Goal: Task Accomplishment & Management: Use online tool/utility

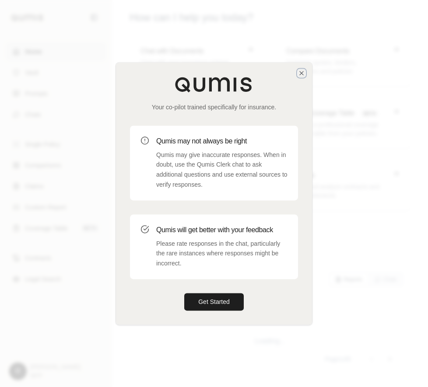
drag, startPoint x: 300, startPoint y: 73, endPoint x: 329, endPoint y: 56, distance: 33.1
click at [300, 73] on icon "button" at bounding box center [301, 73] width 7 height 7
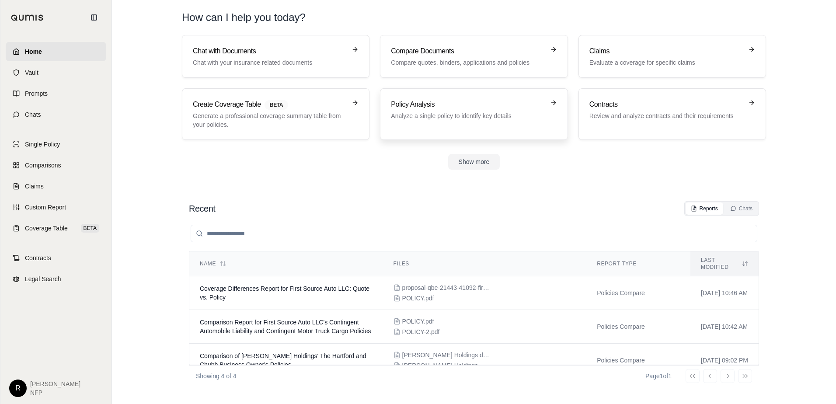
click at [427, 122] on div "Policy Analysis Analyze a single policy to identify key details" at bounding box center [474, 114] width 166 height 30
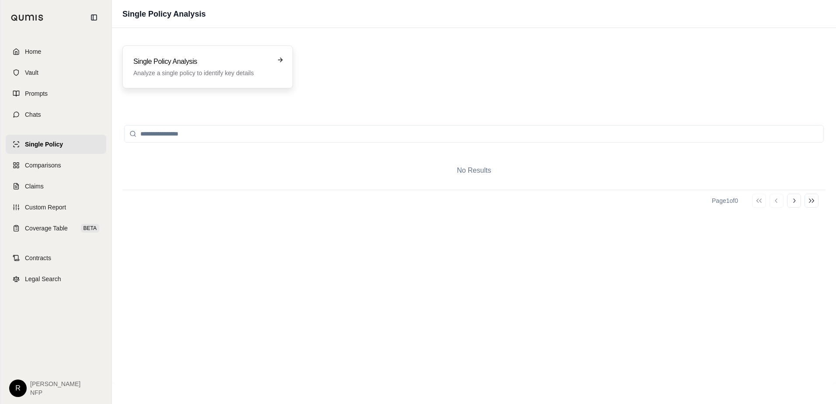
click at [218, 67] on div "Single Policy Analysis Analyze a single policy to identify key details" at bounding box center [201, 66] width 136 height 21
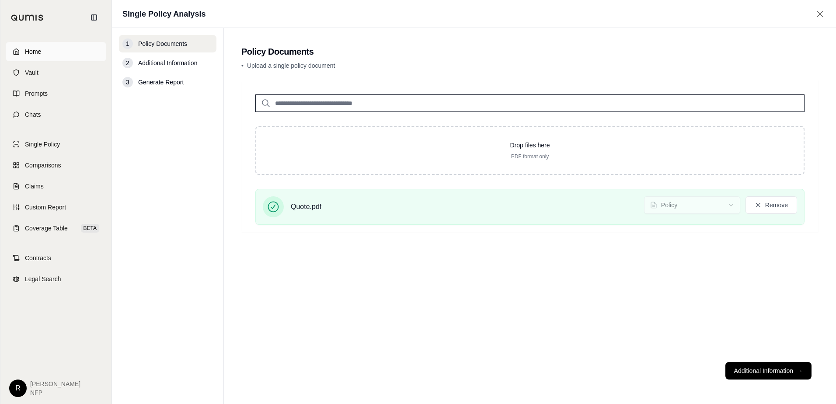
click at [57, 44] on link "Home" at bounding box center [56, 51] width 101 height 19
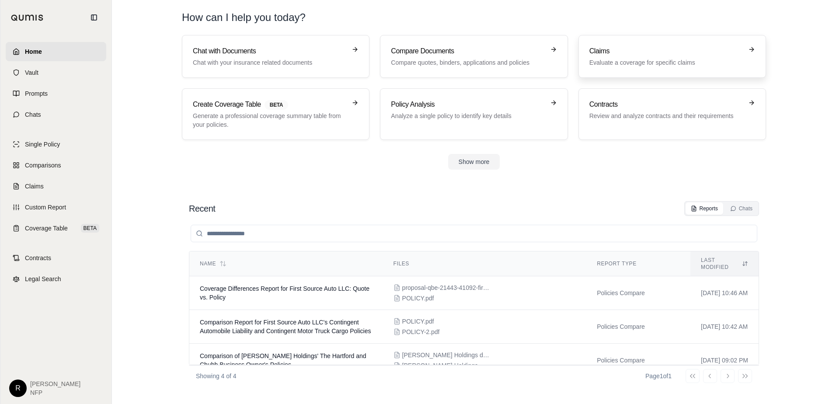
click at [427, 70] on link "Claims Evaluate a coverage for specific claims" at bounding box center [672, 56] width 188 height 43
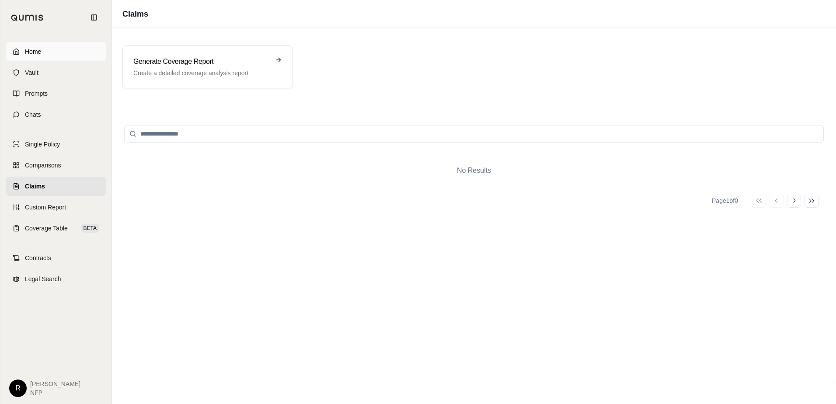
click at [30, 55] on span "Home" at bounding box center [33, 51] width 16 height 9
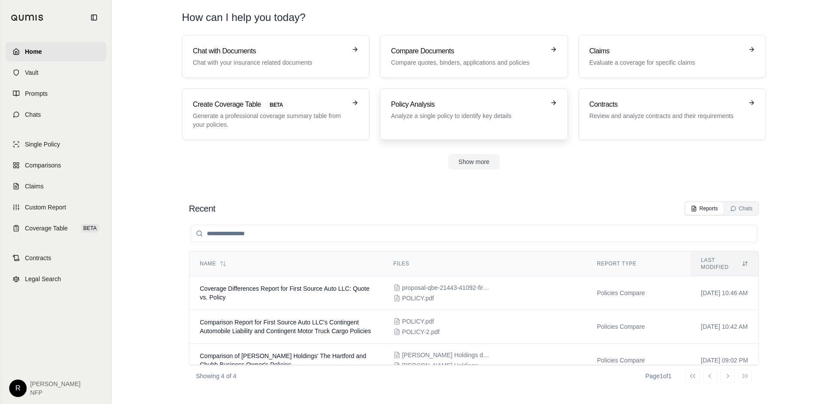
click at [427, 120] on div "Policy Analysis Analyze a single policy to identify key details" at bounding box center [474, 114] width 166 height 30
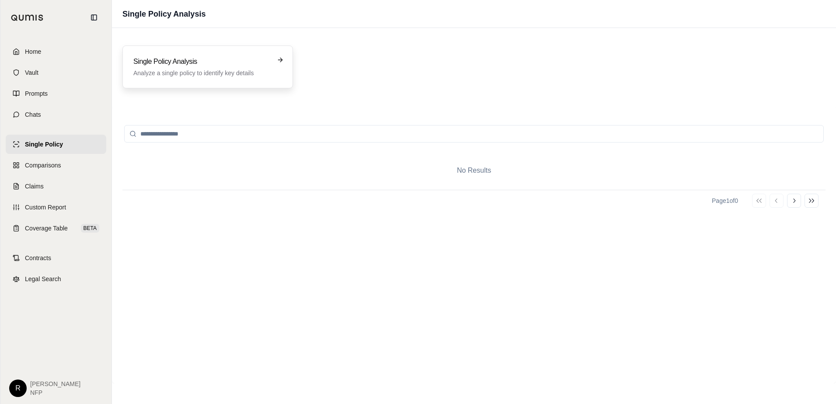
click at [210, 55] on div "Single Policy Analysis Analyze a single policy to identify key details" at bounding box center [207, 66] width 170 height 43
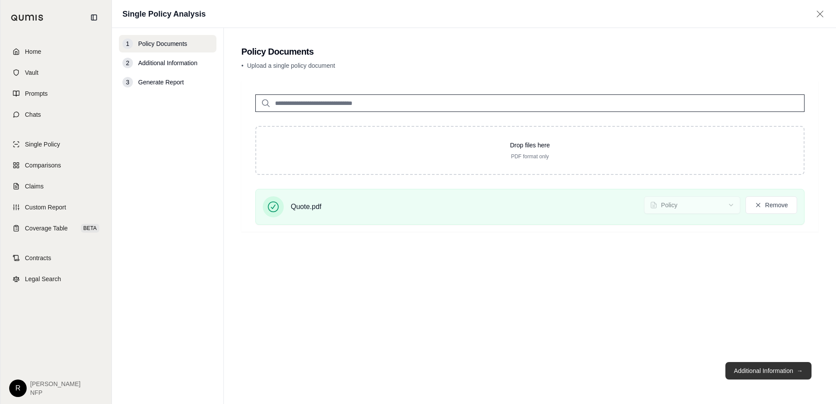
click at [427, 365] on button "Additional Information →" at bounding box center [768, 370] width 86 height 17
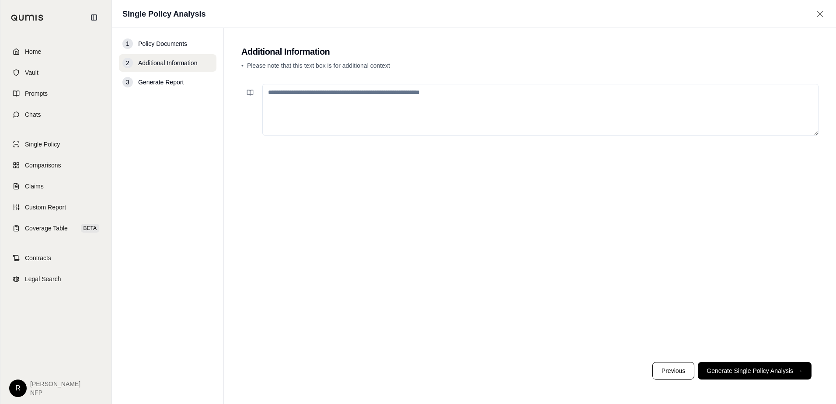
click at [427, 115] on textarea at bounding box center [540, 110] width 556 height 52
type textarea "**********"
click at [427, 363] on button "Generate Single Policy Analysis →" at bounding box center [755, 370] width 114 height 17
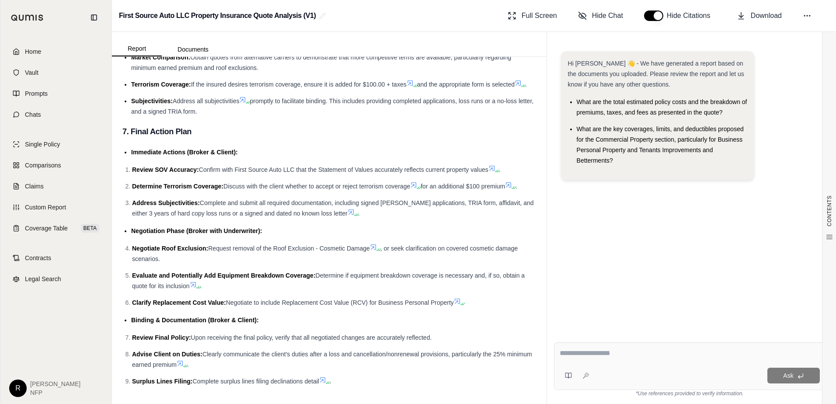
scroll to position [1951, 0]
click at [427, 350] on textarea at bounding box center [690, 353] width 260 height 10
type textarea "**********"
click at [427, 379] on button "Ask" at bounding box center [793, 376] width 52 height 16
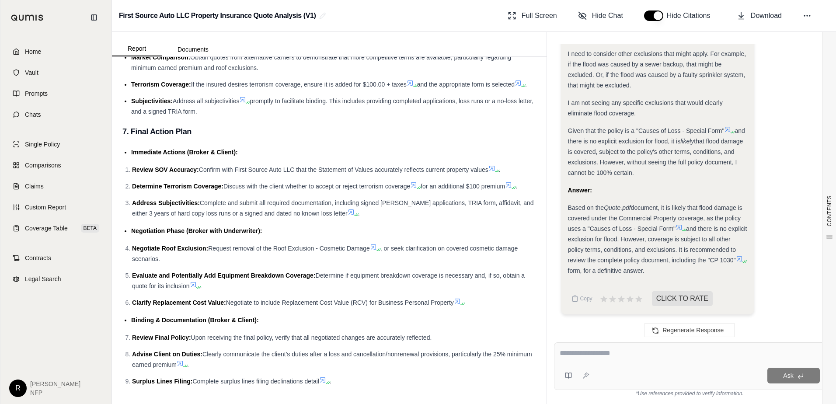
scroll to position [786, 0]
